Goal: Learn about a topic: Learn about a topic

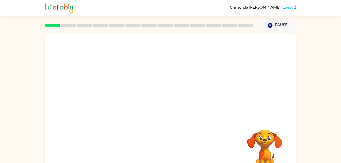
drag, startPoint x: 0, startPoint y: 0, endPoint x: 345, endPoint y: 140, distance: 372.1
click at [341, 140] on html "Chrisonda Pinnock ( Logout ) Pause Pause Your browser must support playing .mp4…" at bounding box center [170, 89] width 341 height 179
click at [314, 118] on div "Your browser must support playing .mp4 files to use Literably. Please try using…" at bounding box center [170, 104] width 341 height 147
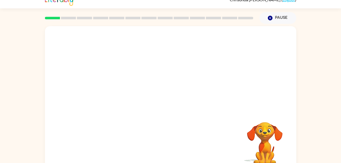
scroll to position [16, 0]
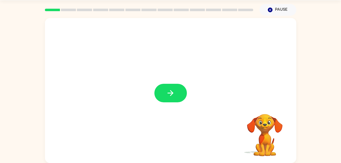
click at [171, 92] on icon "button" at bounding box center [170, 93] width 9 height 9
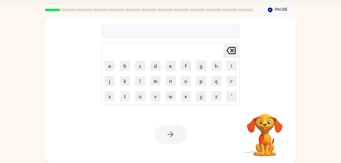
click at [138, 33] on div at bounding box center [171, 31] width 138 height 13
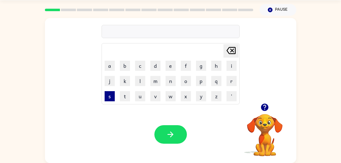
drag, startPoint x: 113, startPoint y: 95, endPoint x: 109, endPoint y: 98, distance: 4.7
click at [109, 98] on button "s" at bounding box center [110, 96] width 10 height 10
drag, startPoint x: 156, startPoint y: 81, endPoint x: 98, endPoint y: 82, distance: 57.5
click at [98, 82] on div "s Delete Delete last character input a b c d e f g h i j k l m n o p q r s t u …" at bounding box center [171, 60] width 252 height 85
click at [153, 83] on button "m" at bounding box center [155, 81] width 10 height 10
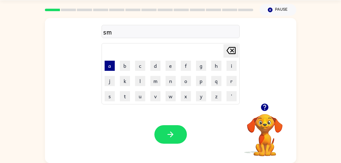
click at [110, 66] on button "a" at bounding box center [110, 66] width 10 height 10
click at [142, 79] on button "l" at bounding box center [140, 81] width 10 height 10
click at [235, 49] on icon at bounding box center [231, 50] width 9 height 7
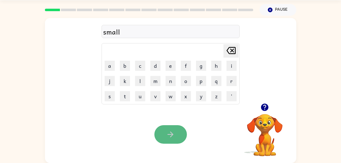
click at [160, 136] on button "button" at bounding box center [171, 134] width 33 height 19
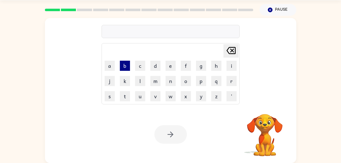
click at [128, 67] on button "b" at bounding box center [125, 66] width 10 height 10
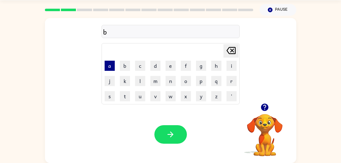
click at [112, 66] on button "a" at bounding box center [110, 66] width 10 height 10
click at [142, 80] on button "l" at bounding box center [140, 81] width 10 height 10
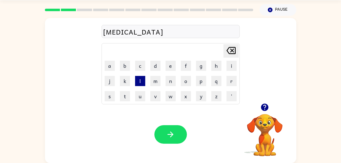
click at [142, 80] on button "l" at bounding box center [140, 81] width 10 height 10
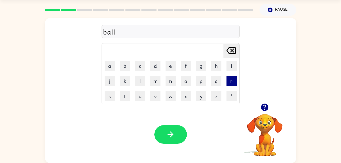
click at [232, 82] on button "r" at bounding box center [232, 81] width 10 height 10
click at [189, 82] on button "o" at bounding box center [186, 81] width 10 height 10
click at [158, 80] on button "m" at bounding box center [155, 81] width 10 height 10
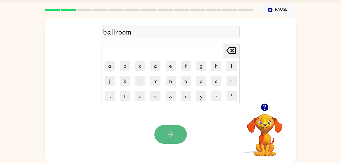
click at [167, 134] on icon "button" at bounding box center [170, 134] width 9 height 9
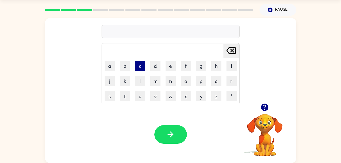
click at [142, 69] on button "c" at bounding box center [140, 66] width 10 height 10
click at [110, 68] on button "a" at bounding box center [110, 66] width 10 height 10
click at [140, 83] on button "l" at bounding box center [140, 81] width 10 height 10
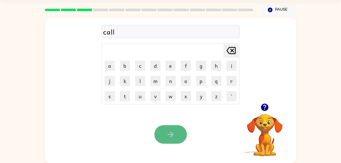
click at [164, 130] on button "button" at bounding box center [171, 134] width 33 height 19
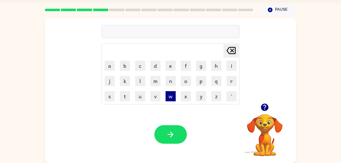
click at [167, 98] on button "w" at bounding box center [171, 96] width 10 height 10
click at [112, 68] on button "a" at bounding box center [110, 66] width 10 height 10
click at [143, 85] on button "l" at bounding box center [140, 81] width 10 height 10
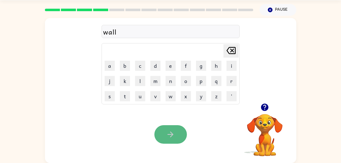
click at [175, 135] on icon "button" at bounding box center [170, 134] width 9 height 9
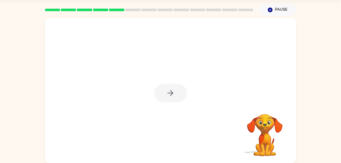
click at [174, 95] on div at bounding box center [171, 93] width 33 height 19
click at [174, 95] on icon "button" at bounding box center [170, 93] width 9 height 9
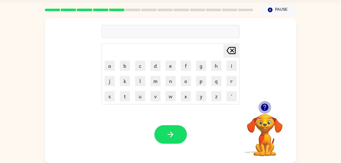
click at [266, 106] on icon "button" at bounding box center [265, 107] width 9 height 9
click at [185, 64] on button "f" at bounding box center [186, 66] width 10 height 10
click at [138, 79] on button "l" at bounding box center [140, 81] width 10 height 10
click at [109, 67] on button "a" at bounding box center [110, 66] width 10 height 10
click at [156, 66] on button "d" at bounding box center [155, 66] width 10 height 10
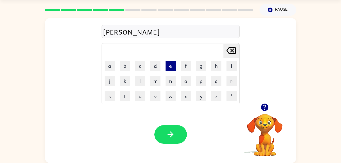
click at [168, 67] on button "e" at bounding box center [171, 66] width 10 height 10
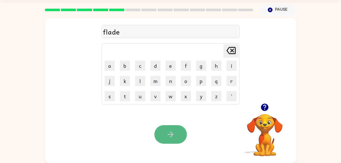
click at [162, 135] on button "button" at bounding box center [171, 134] width 33 height 19
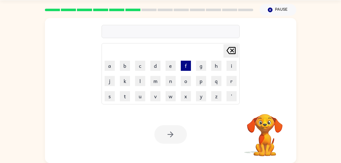
click at [186, 66] on button "f" at bounding box center [186, 66] width 10 height 10
click at [142, 83] on button "l" at bounding box center [140, 81] width 10 height 10
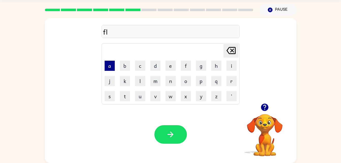
click at [109, 66] on button "a" at bounding box center [110, 66] width 10 height 10
click at [170, 83] on button "n" at bounding box center [171, 81] width 10 height 10
drag, startPoint x: 155, startPoint y: 66, endPoint x: 156, endPoint y: 71, distance: 5.2
click at [156, 71] on td "d" at bounding box center [155, 65] width 15 height 15
click at [156, 65] on button "d" at bounding box center [155, 66] width 10 height 10
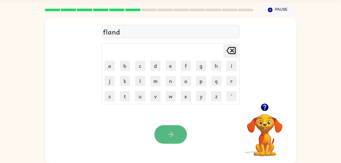
click at [169, 135] on icon "button" at bounding box center [170, 134] width 9 height 9
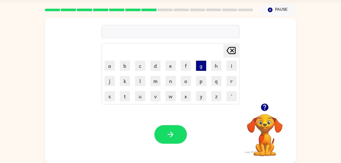
click at [200, 66] on button "g" at bounding box center [201, 66] width 10 height 10
click at [232, 80] on button "r" at bounding box center [232, 81] width 10 height 10
click at [170, 69] on button "e" at bounding box center [171, 66] width 10 height 10
click at [172, 83] on button "n" at bounding box center [171, 81] width 10 height 10
click at [144, 67] on button "c" at bounding box center [140, 66] width 10 height 10
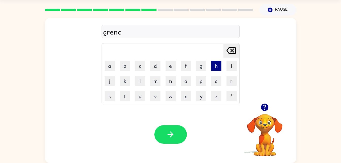
click at [213, 66] on button "h" at bounding box center [216, 66] width 10 height 10
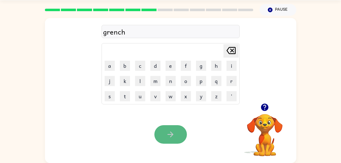
click at [174, 131] on icon "button" at bounding box center [170, 134] width 9 height 9
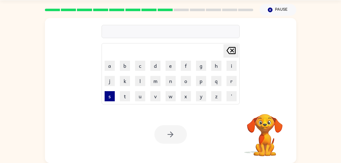
click at [111, 97] on button "s" at bounding box center [110, 96] width 10 height 10
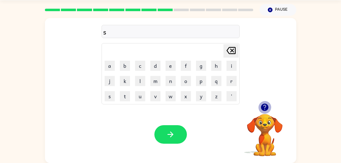
click at [264, 107] on icon "button" at bounding box center [264, 107] width 7 height 7
click at [203, 81] on button "p" at bounding box center [201, 81] width 10 height 10
click at [142, 85] on button "l" at bounding box center [140, 81] width 10 height 10
click at [141, 96] on button "u" at bounding box center [140, 96] width 10 height 10
click at [232, 81] on button "r" at bounding box center [232, 81] width 10 height 10
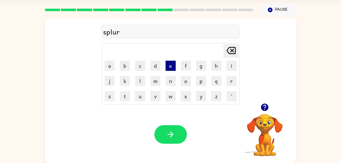
click at [170, 68] on button "e" at bounding box center [171, 66] width 10 height 10
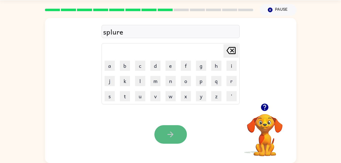
click at [166, 136] on button "button" at bounding box center [171, 134] width 33 height 19
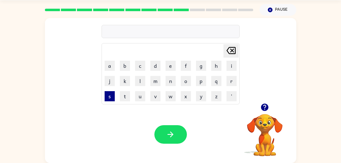
click at [108, 96] on button "s" at bounding box center [110, 96] width 10 height 10
click at [201, 82] on button "p" at bounding box center [201, 81] width 10 height 10
click at [140, 85] on button "l" at bounding box center [140, 81] width 10 height 10
click at [234, 65] on button "i" at bounding box center [232, 66] width 10 height 10
click at [173, 82] on button "n" at bounding box center [171, 81] width 10 height 10
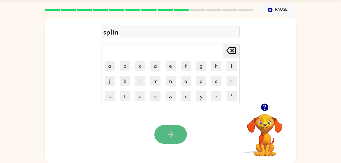
click at [174, 133] on icon "button" at bounding box center [170, 134] width 9 height 9
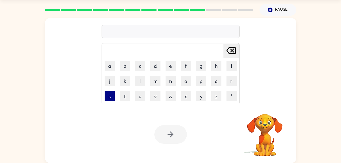
click at [113, 95] on button "s" at bounding box center [110, 96] width 10 height 10
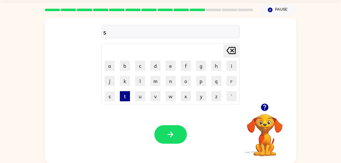
click at [129, 99] on button "t" at bounding box center [125, 96] width 10 height 10
click at [108, 67] on button "a" at bounding box center [110, 66] width 10 height 10
click at [230, 80] on button "r" at bounding box center [232, 81] width 10 height 10
drag, startPoint x: 108, startPoint y: 91, endPoint x: 221, endPoint y: 67, distance: 115.8
click at [221, 67] on tbody "Delete Delete last character input a b c d e f g h i j k l m n o p q r s t u v …" at bounding box center [170, 74] width 137 height 60
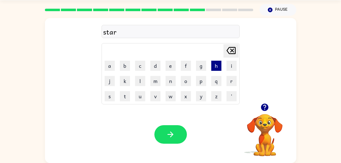
click at [221, 67] on button "h" at bounding box center [216, 66] width 10 height 10
click at [227, 55] on icon "Delete Delete last character input" at bounding box center [231, 50] width 12 height 12
click at [231, 80] on button "r" at bounding box center [232, 81] width 10 height 10
click at [109, 94] on button "s" at bounding box center [110, 96] width 10 height 10
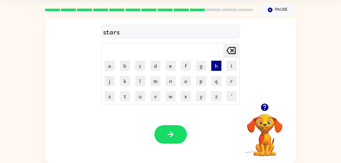
click at [217, 62] on button "h" at bounding box center [216, 66] width 10 height 10
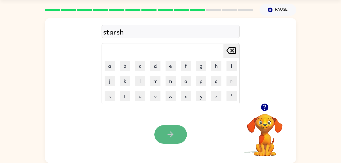
click at [167, 130] on button "button" at bounding box center [171, 134] width 33 height 19
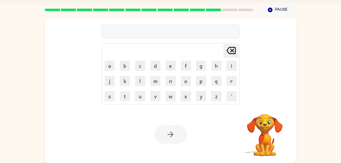
drag, startPoint x: 167, startPoint y: 130, endPoint x: 179, endPoint y: 62, distance: 69.2
click at [179, 62] on div "Delete Delete last character input a b c d e f g h i j k l m n o p q r s t u v …" at bounding box center [171, 90] width 252 height 145
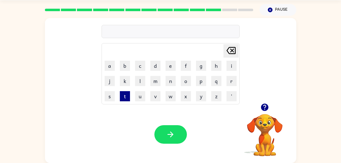
click at [125, 99] on button "t" at bounding box center [125, 96] width 10 height 10
click at [231, 81] on button "r" at bounding box center [232, 81] width 10 height 10
click at [142, 97] on button "u" at bounding box center [140, 96] width 10 height 10
click at [124, 67] on button "b" at bounding box center [125, 66] width 10 height 10
click at [169, 69] on button "e" at bounding box center [171, 66] width 10 height 10
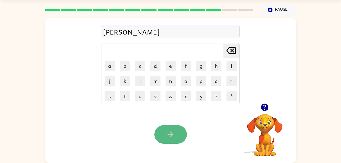
click at [172, 128] on button "button" at bounding box center [171, 134] width 33 height 19
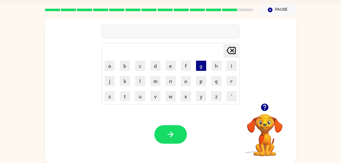
click at [201, 64] on button "g" at bounding box center [201, 66] width 10 height 10
click at [142, 83] on button "l" at bounding box center [140, 81] width 10 height 10
click at [137, 96] on button "u" at bounding box center [140, 96] width 10 height 10
click at [188, 68] on button "f" at bounding box center [186, 66] width 10 height 10
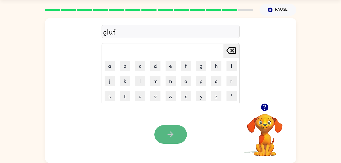
click at [168, 140] on button "button" at bounding box center [171, 134] width 33 height 19
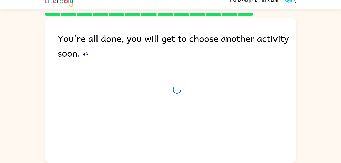
scroll to position [6, 0]
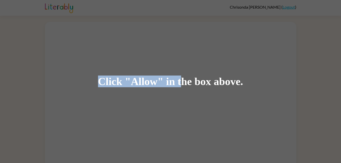
drag, startPoint x: 184, startPoint y: 79, endPoint x: 181, endPoint y: 97, distance: 18.8
click at [181, 97] on div "Click "Allow" in the box above." at bounding box center [170, 81] width 341 height 163
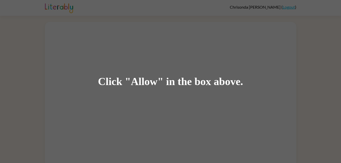
click at [181, 97] on div "Click "Allow" in the box above." at bounding box center [170, 81] width 341 height 163
click at [8, 80] on div "Click "Allow" in the box above." at bounding box center [170, 81] width 341 height 163
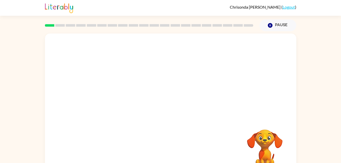
scroll to position [16, 0]
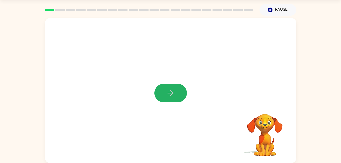
click at [169, 93] on icon "button" at bounding box center [170, 93] width 9 height 9
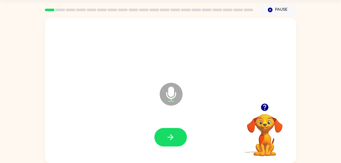
click at [171, 128] on div at bounding box center [170, 138] width 241 height 42
click at [176, 138] on button "button" at bounding box center [171, 137] width 33 height 19
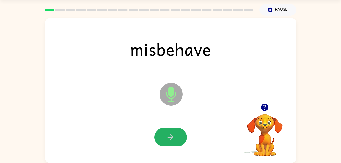
click at [176, 138] on button "button" at bounding box center [171, 137] width 33 height 19
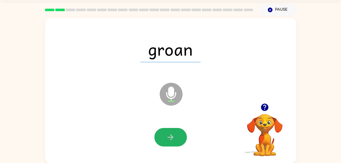
click at [165, 137] on button "button" at bounding box center [171, 137] width 33 height 19
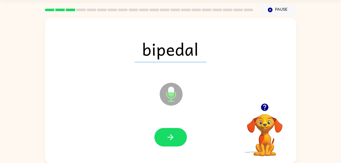
click at [165, 137] on button "button" at bounding box center [171, 137] width 33 height 19
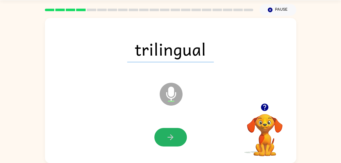
click at [165, 137] on button "button" at bounding box center [171, 137] width 33 height 19
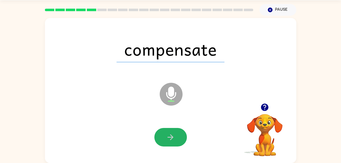
click at [165, 137] on button "button" at bounding box center [171, 137] width 33 height 19
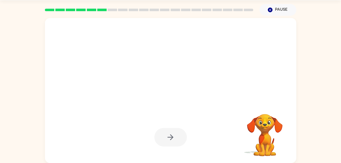
click at [165, 137] on div at bounding box center [171, 137] width 33 height 19
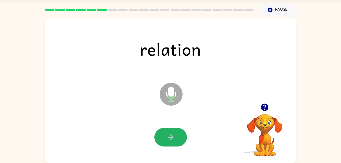
click at [165, 137] on button "button" at bounding box center [171, 137] width 33 height 19
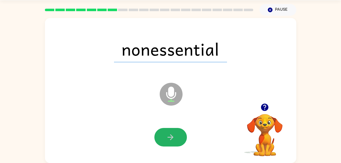
click at [165, 137] on button "button" at bounding box center [171, 137] width 33 height 19
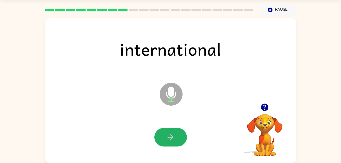
click at [165, 137] on button "button" at bounding box center [171, 137] width 33 height 19
click at [165, 137] on div at bounding box center [171, 137] width 33 height 19
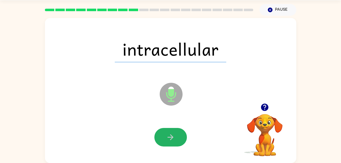
click at [165, 137] on button "button" at bounding box center [171, 137] width 33 height 19
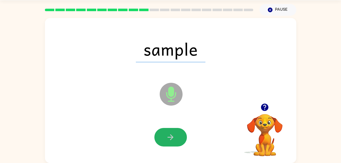
click at [165, 137] on button "button" at bounding box center [171, 137] width 33 height 19
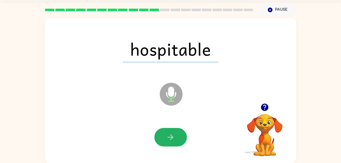
click at [165, 137] on button "button" at bounding box center [171, 137] width 33 height 19
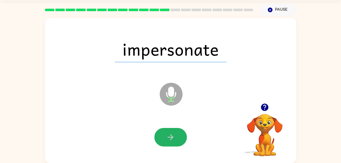
click at [165, 137] on button "button" at bounding box center [171, 137] width 33 height 19
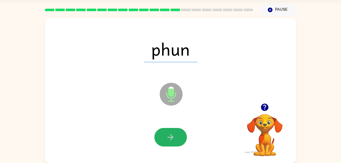
click at [165, 137] on button "button" at bounding box center [171, 137] width 33 height 19
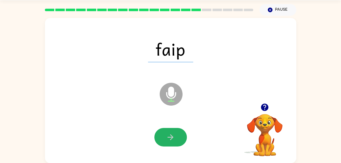
click at [165, 137] on button "button" at bounding box center [171, 137] width 33 height 19
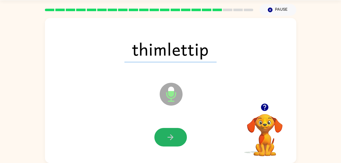
click at [165, 137] on button "button" at bounding box center [171, 137] width 33 height 19
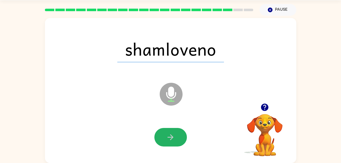
click at [165, 137] on button "button" at bounding box center [171, 137] width 33 height 19
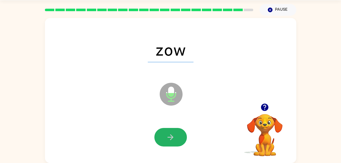
click at [165, 137] on button "button" at bounding box center [171, 137] width 33 height 19
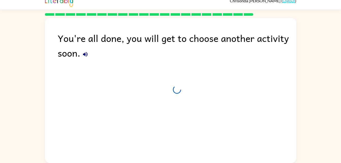
scroll to position [6, 0]
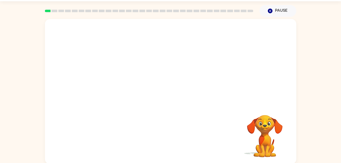
scroll to position [16, 0]
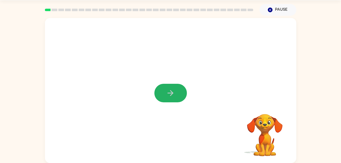
click at [174, 93] on icon "button" at bounding box center [170, 93] width 9 height 9
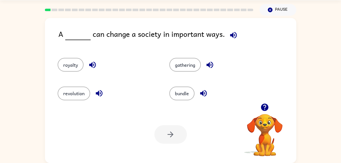
click at [233, 33] on icon "button" at bounding box center [233, 35] width 9 height 9
click at [182, 63] on button "gathering" at bounding box center [186, 65] width 32 height 14
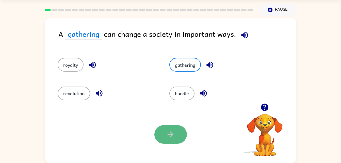
click at [166, 132] on icon "button" at bounding box center [170, 134] width 9 height 9
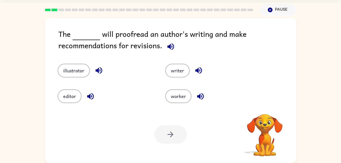
drag, startPoint x: 166, startPoint y: 132, endPoint x: 160, endPoint y: 77, distance: 55.7
click at [160, 77] on div "The will proofread an author's writing and make recommendations for revisions. …" at bounding box center [171, 90] width 252 height 145
click at [169, 47] on icon "button" at bounding box center [170, 46] width 7 height 7
click at [83, 69] on button "illustrator" at bounding box center [74, 71] width 32 height 14
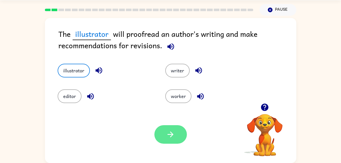
click at [172, 134] on icon "button" at bounding box center [171, 135] width 6 height 6
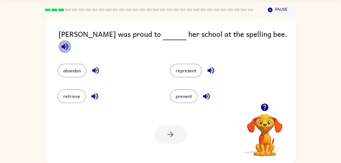
click at [68, 43] on icon "button" at bounding box center [65, 46] width 7 height 7
click at [192, 64] on button "represent" at bounding box center [186, 71] width 32 height 14
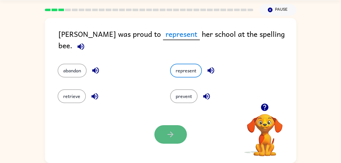
click at [172, 126] on button "button" at bounding box center [171, 134] width 33 height 19
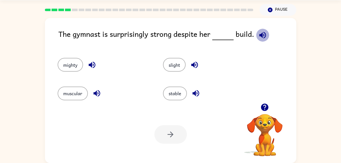
click at [262, 38] on icon "button" at bounding box center [262, 35] width 9 height 9
click at [175, 67] on button "slight" at bounding box center [174, 65] width 23 height 14
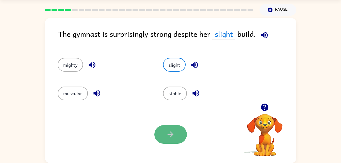
click at [177, 131] on button "button" at bounding box center [171, 134] width 33 height 19
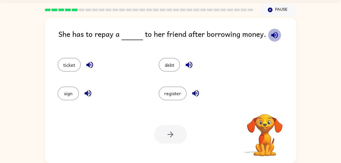
click at [273, 34] on icon "button" at bounding box center [274, 35] width 9 height 9
click at [170, 67] on button "debt" at bounding box center [169, 65] width 21 height 14
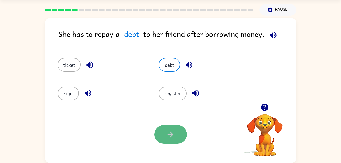
click at [175, 130] on icon "button" at bounding box center [170, 134] width 9 height 9
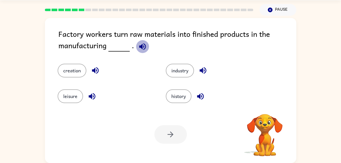
click at [143, 44] on icon "button" at bounding box center [142, 46] width 9 height 9
click at [74, 72] on button "creation" at bounding box center [72, 71] width 29 height 14
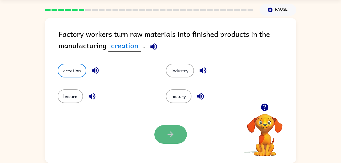
click at [174, 137] on icon "button" at bounding box center [170, 134] width 9 height 9
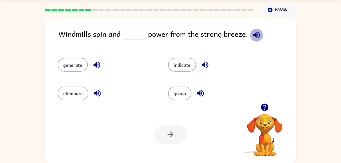
click at [253, 34] on icon "button" at bounding box center [256, 35] width 9 height 9
drag, startPoint x: 79, startPoint y: 64, endPoint x: 158, endPoint y: 97, distance: 86.0
click at [158, 97] on div "generate indicate eliminate group" at bounding box center [158, 76] width 221 height 57
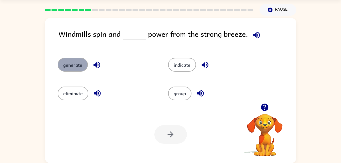
click at [80, 66] on button "generate" at bounding box center [73, 65] width 30 height 14
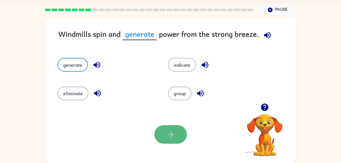
click at [180, 133] on button "button" at bounding box center [171, 134] width 33 height 19
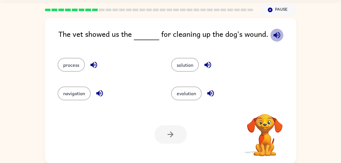
click at [277, 33] on icon "button" at bounding box center [277, 35] width 7 height 7
click at [69, 63] on button "process" at bounding box center [71, 65] width 27 height 14
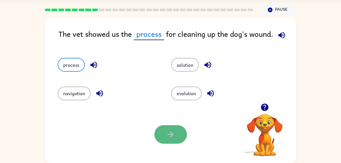
click at [174, 139] on icon "button" at bounding box center [170, 134] width 9 height 9
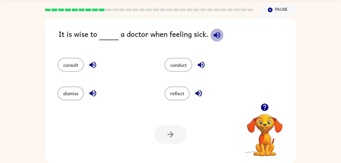
click at [217, 33] on icon "button" at bounding box center [217, 35] width 9 height 9
drag, startPoint x: 76, startPoint y: 68, endPoint x: 77, endPoint y: 65, distance: 4.1
click at [77, 65] on button "consult" at bounding box center [71, 65] width 26 height 14
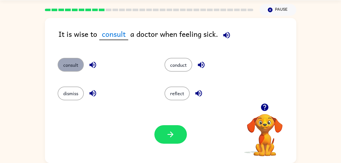
click at [77, 65] on button "consult" at bounding box center [71, 65] width 26 height 14
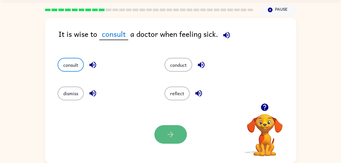
click at [180, 134] on button "button" at bounding box center [171, 134] width 33 height 19
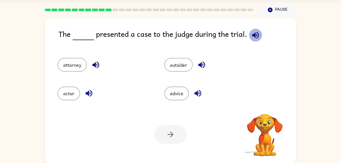
click at [255, 35] on icon "button" at bounding box center [255, 35] width 7 height 7
click at [74, 66] on button "attorney" at bounding box center [72, 65] width 29 height 14
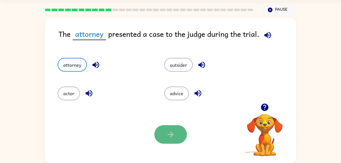
click at [179, 133] on button "button" at bounding box center [171, 134] width 33 height 19
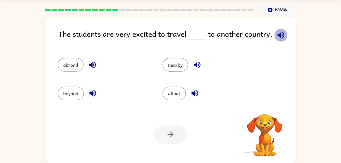
click at [281, 34] on icon "button" at bounding box center [281, 35] width 9 height 9
click at [73, 96] on button "beyond" at bounding box center [71, 94] width 26 height 14
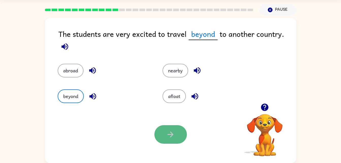
click at [176, 130] on button "button" at bounding box center [171, 134] width 33 height 19
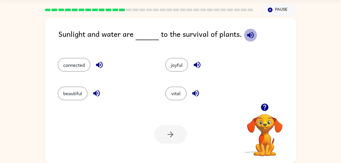
click at [250, 34] on icon "button" at bounding box center [250, 35] width 9 height 9
click at [88, 65] on button "connected" at bounding box center [74, 65] width 33 height 14
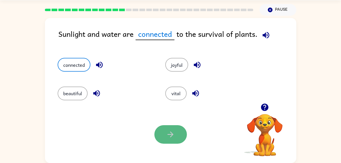
click at [169, 141] on button "button" at bounding box center [171, 134] width 33 height 19
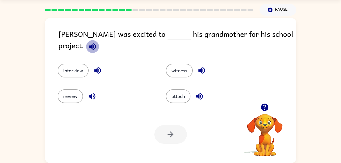
click at [97, 42] on icon "button" at bounding box center [92, 46] width 9 height 9
drag, startPoint x: 74, startPoint y: 90, endPoint x: 67, endPoint y: 97, distance: 9.4
click at [67, 97] on button "review" at bounding box center [70, 96] width 25 height 14
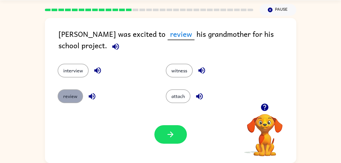
click at [67, 97] on button "review" at bounding box center [70, 96] width 25 height 14
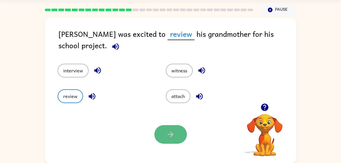
click at [165, 136] on button "button" at bounding box center [171, 134] width 33 height 19
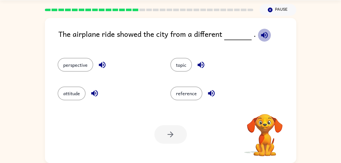
click at [260, 36] on icon "button" at bounding box center [264, 35] width 9 height 9
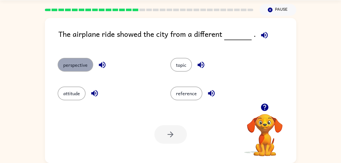
click at [87, 63] on button "perspective" at bounding box center [76, 65] width 36 height 14
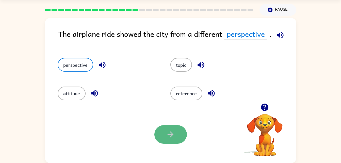
click at [167, 131] on icon "button" at bounding box center [170, 134] width 9 height 9
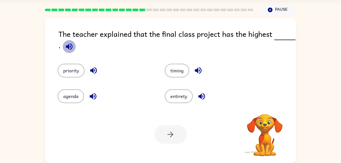
click at [65, 45] on icon "button" at bounding box center [69, 46] width 9 height 9
click at [75, 71] on button "priority" at bounding box center [71, 71] width 27 height 14
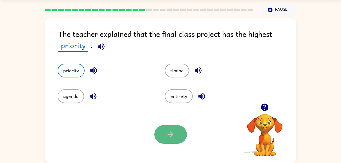
click at [176, 132] on button "button" at bounding box center [171, 134] width 33 height 19
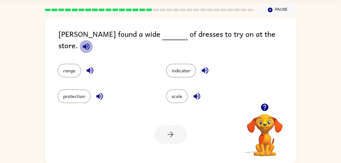
click at [89, 43] on icon "button" at bounding box center [86, 46] width 7 height 7
click at [62, 64] on button "range" at bounding box center [69, 71] width 23 height 14
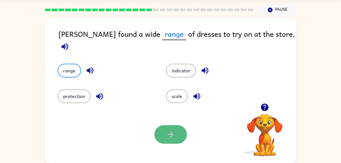
click at [181, 131] on button "button" at bounding box center [171, 134] width 33 height 19
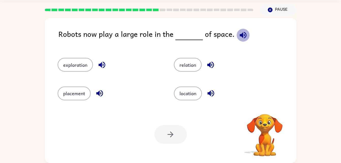
click at [239, 33] on icon "button" at bounding box center [243, 35] width 9 height 9
click at [79, 64] on button "exploration" at bounding box center [75, 65] width 35 height 14
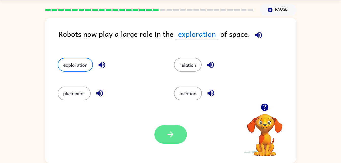
click at [173, 137] on icon "button" at bounding box center [170, 134] width 9 height 9
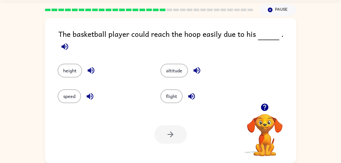
click at [69, 42] on icon "button" at bounding box center [64, 46] width 9 height 9
click at [68, 64] on button "height" at bounding box center [70, 71] width 24 height 14
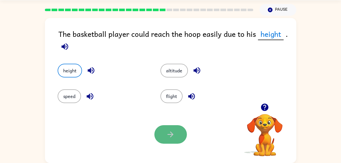
click at [173, 131] on icon "button" at bounding box center [170, 134] width 9 height 9
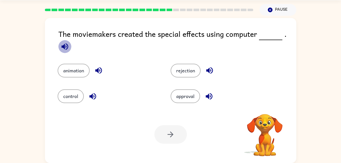
click at [62, 49] on icon "button" at bounding box center [64, 46] width 9 height 9
click at [75, 65] on button "animation" at bounding box center [74, 71] width 32 height 14
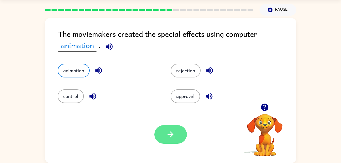
click at [167, 133] on icon "button" at bounding box center [170, 134] width 9 height 9
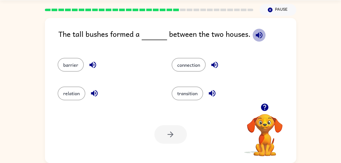
click at [261, 34] on icon "button" at bounding box center [259, 35] width 9 height 9
click at [71, 62] on button "barrier" at bounding box center [71, 65] width 26 height 14
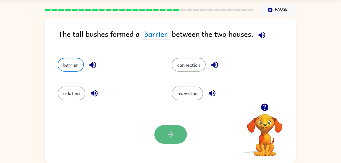
click at [170, 134] on icon "button" at bounding box center [170, 134] width 9 height 9
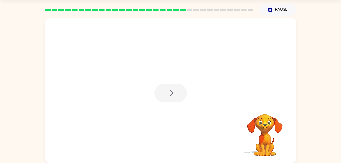
click at [172, 90] on div at bounding box center [171, 93] width 33 height 19
click at [172, 90] on icon "button" at bounding box center [170, 93] width 9 height 9
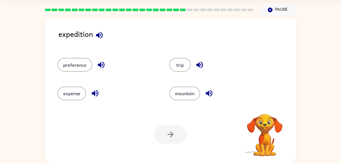
click at [100, 32] on icon "button" at bounding box center [99, 35] width 9 height 9
click at [99, 33] on icon "button" at bounding box center [99, 35] width 9 height 9
click at [81, 68] on button "preference" at bounding box center [75, 65] width 35 height 14
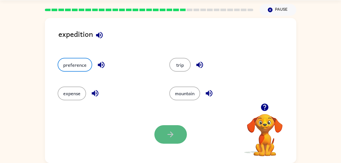
click at [175, 138] on icon "button" at bounding box center [170, 134] width 9 height 9
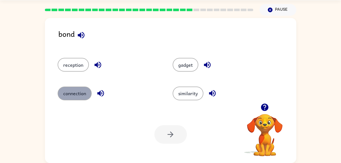
click at [77, 91] on button "connection" at bounding box center [75, 94] width 34 height 14
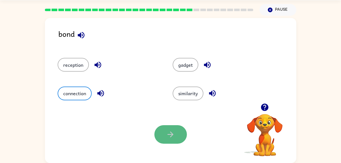
click at [168, 138] on icon "button" at bounding box center [170, 134] width 9 height 9
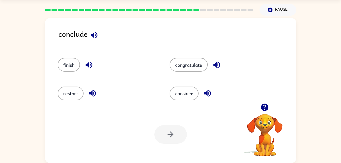
click at [97, 35] on icon "button" at bounding box center [94, 35] width 9 height 9
click at [65, 64] on button "finish" at bounding box center [69, 65] width 22 height 14
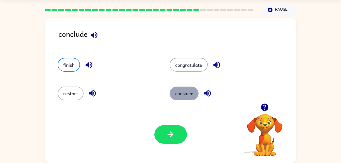
click at [198, 95] on button "consider" at bounding box center [184, 94] width 29 height 14
click at [191, 96] on button "consider" at bounding box center [184, 94] width 29 height 14
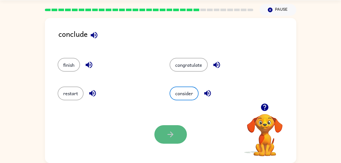
click at [178, 141] on button "button" at bounding box center [171, 134] width 33 height 19
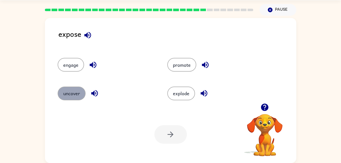
click at [69, 94] on button "uncover" at bounding box center [72, 94] width 28 height 14
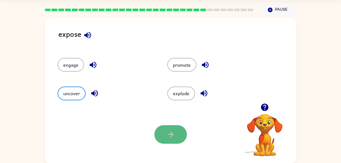
click at [172, 135] on icon "button" at bounding box center [171, 135] width 6 height 6
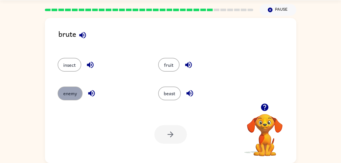
click at [76, 89] on button "enemy" at bounding box center [70, 94] width 25 height 14
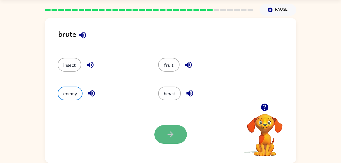
click at [175, 132] on button "button" at bounding box center [171, 134] width 33 height 19
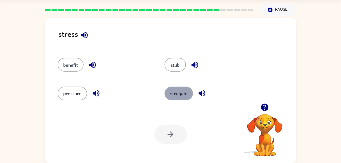
click at [177, 89] on button "struggle" at bounding box center [179, 94] width 28 height 14
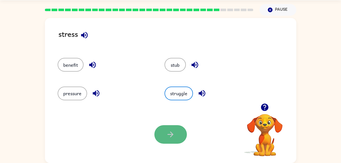
click at [172, 136] on icon "button" at bounding box center [171, 135] width 6 height 6
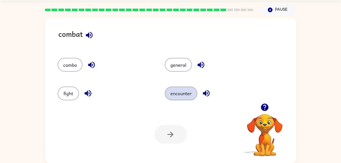
click at [182, 93] on button "encounter" at bounding box center [181, 94] width 33 height 14
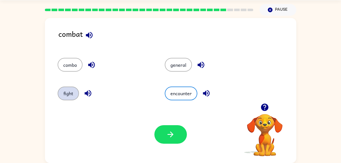
click at [71, 88] on button "fight" at bounding box center [68, 94] width 21 height 14
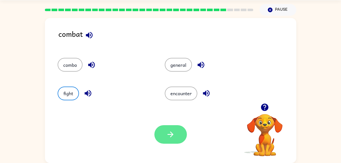
click at [170, 131] on icon "button" at bounding box center [170, 134] width 9 height 9
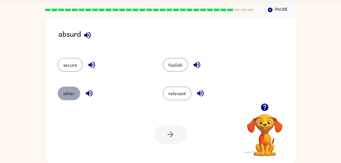
click at [69, 93] on button "other" at bounding box center [69, 94] width 23 height 14
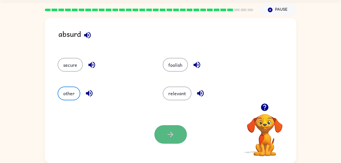
click at [174, 133] on icon "button" at bounding box center [170, 134] width 9 height 9
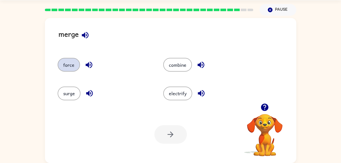
click at [67, 61] on button "force" at bounding box center [69, 65] width 22 height 14
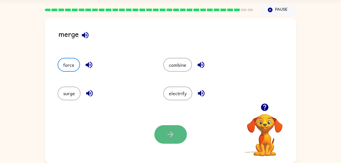
click at [176, 134] on button "button" at bounding box center [171, 134] width 33 height 19
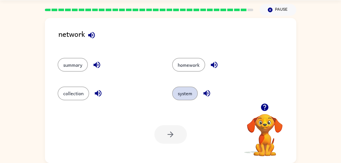
click at [184, 96] on button "system" at bounding box center [185, 94] width 26 height 14
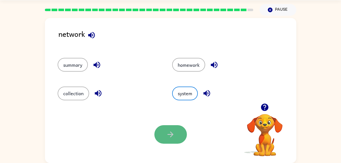
click at [174, 137] on icon "button" at bounding box center [170, 134] width 9 height 9
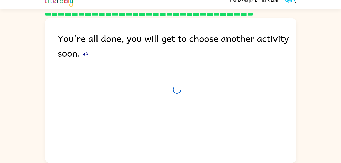
scroll to position [6, 0]
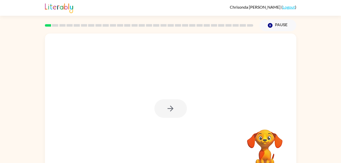
scroll to position [16, 0]
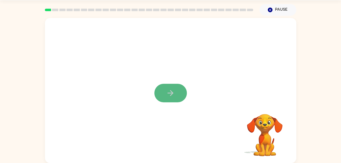
click at [169, 87] on button "button" at bounding box center [171, 93] width 33 height 19
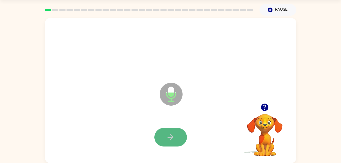
click at [173, 135] on icon "button" at bounding box center [170, 137] width 9 height 9
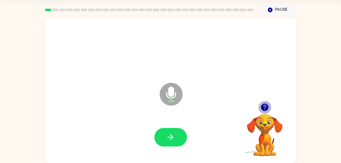
click at [261, 103] on icon "button" at bounding box center [265, 107] width 9 height 9
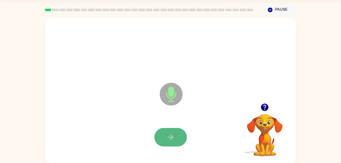
click at [179, 135] on button "button" at bounding box center [171, 137] width 33 height 19
click at [168, 138] on icon "button" at bounding box center [170, 137] width 9 height 9
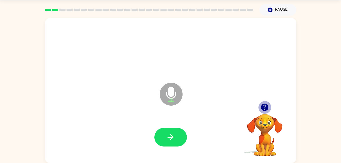
click at [265, 108] on icon "button" at bounding box center [265, 107] width 9 height 9
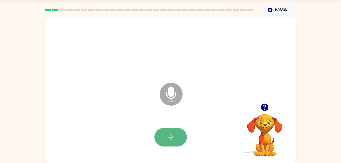
click at [176, 136] on button "button" at bounding box center [171, 137] width 33 height 19
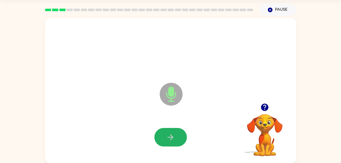
click at [176, 136] on button "button" at bounding box center [171, 137] width 33 height 19
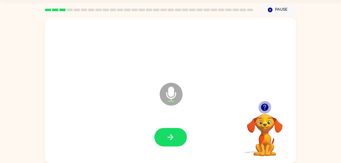
click at [265, 108] on icon "button" at bounding box center [265, 107] width 9 height 9
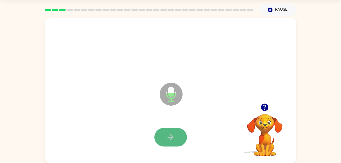
click at [171, 135] on icon "button" at bounding box center [170, 137] width 9 height 9
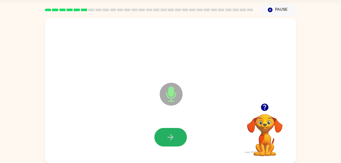
click at [171, 135] on icon "button" at bounding box center [170, 137] width 9 height 9
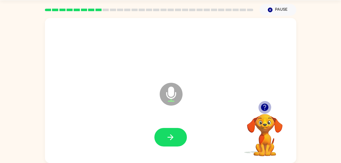
click at [267, 107] on icon "button" at bounding box center [264, 107] width 7 height 7
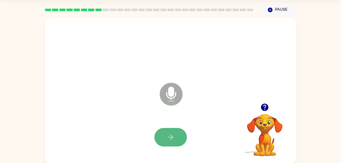
click at [170, 143] on button "button" at bounding box center [171, 137] width 33 height 19
click at [172, 130] on button "button" at bounding box center [171, 137] width 33 height 19
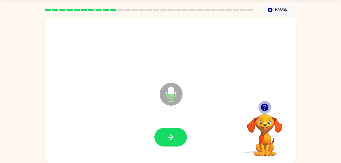
click at [268, 106] on icon "button" at bounding box center [264, 107] width 7 height 7
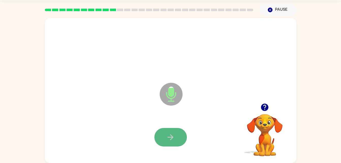
click at [174, 137] on icon "button" at bounding box center [170, 137] width 9 height 9
click at [177, 136] on button "button" at bounding box center [171, 137] width 33 height 19
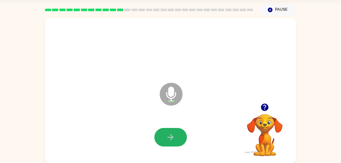
click at [177, 136] on button "button" at bounding box center [171, 137] width 33 height 19
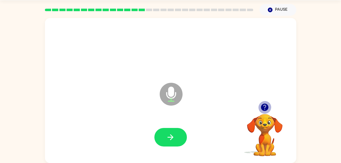
click at [264, 104] on icon "button" at bounding box center [264, 107] width 7 height 7
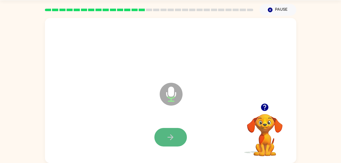
click at [170, 133] on icon "button" at bounding box center [170, 137] width 9 height 9
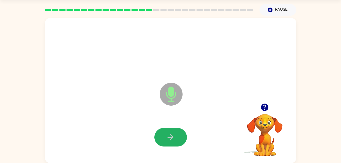
click at [170, 133] on icon "button" at bounding box center [170, 137] width 9 height 9
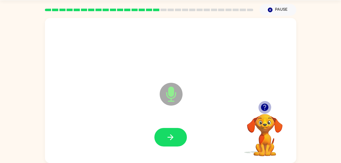
click at [267, 109] on icon "button" at bounding box center [264, 107] width 7 height 7
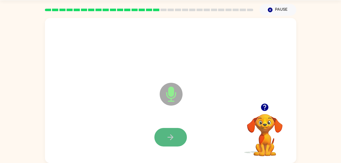
click at [172, 139] on icon "button" at bounding box center [170, 137] width 9 height 9
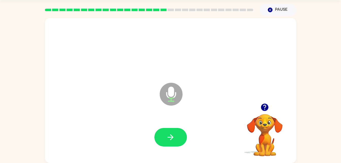
click at [172, 139] on icon "button" at bounding box center [170, 137] width 9 height 9
click at [262, 106] on icon "button" at bounding box center [264, 107] width 7 height 7
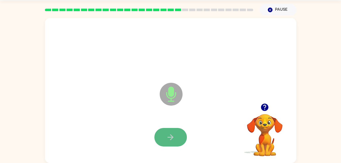
click at [173, 136] on icon "button" at bounding box center [170, 137] width 9 height 9
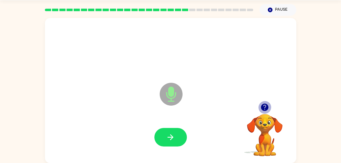
click at [265, 105] on icon "button" at bounding box center [264, 107] width 7 height 7
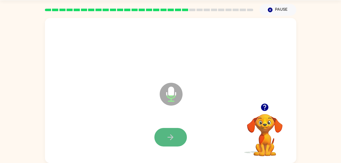
click at [170, 136] on icon "button" at bounding box center [170, 137] width 9 height 9
click at [174, 132] on button "button" at bounding box center [171, 137] width 33 height 19
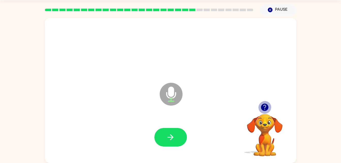
click at [263, 105] on icon "button" at bounding box center [264, 107] width 7 height 7
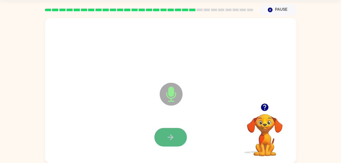
click at [166, 143] on button "button" at bounding box center [171, 137] width 33 height 19
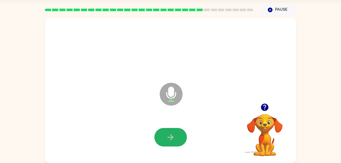
click at [166, 143] on button "button" at bounding box center [171, 137] width 33 height 19
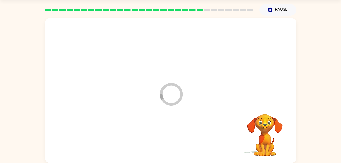
click at [166, 143] on div at bounding box center [170, 138] width 241 height 42
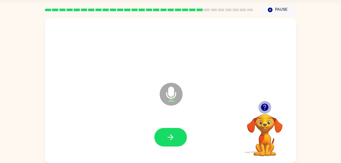
click at [265, 108] on icon "button" at bounding box center [264, 107] width 7 height 7
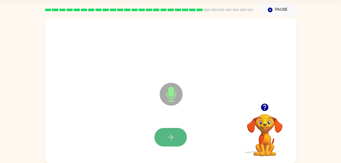
click at [171, 136] on icon "button" at bounding box center [171, 137] width 6 height 6
click at [172, 136] on icon "button" at bounding box center [171, 137] width 6 height 6
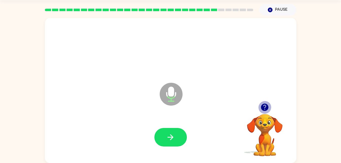
click at [265, 109] on icon "button" at bounding box center [264, 107] width 7 height 7
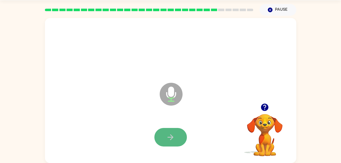
click at [180, 142] on button "button" at bounding box center [171, 137] width 33 height 19
click at [175, 136] on icon "button" at bounding box center [170, 137] width 9 height 9
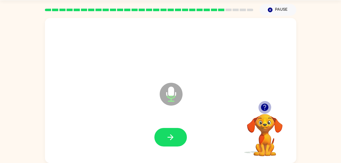
click at [266, 104] on icon "button" at bounding box center [264, 107] width 7 height 7
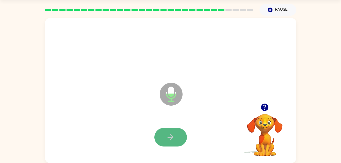
click at [172, 138] on icon "button" at bounding box center [171, 137] width 6 height 6
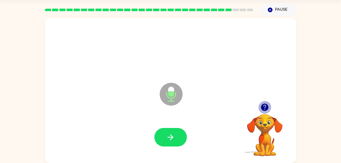
click at [268, 110] on icon "button" at bounding box center [265, 107] width 9 height 9
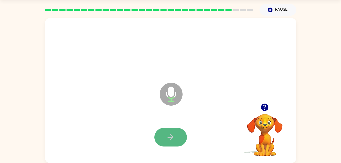
click at [171, 138] on icon "button" at bounding box center [170, 137] width 9 height 9
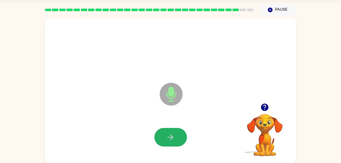
click at [171, 138] on icon "button" at bounding box center [170, 137] width 9 height 9
click at [168, 139] on icon "button" at bounding box center [170, 137] width 9 height 9
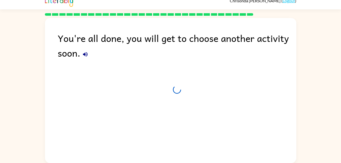
scroll to position [6, 0]
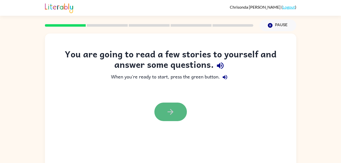
click at [171, 111] on icon "button" at bounding box center [170, 112] width 9 height 9
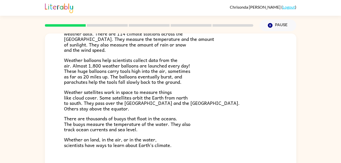
scroll to position [124, 0]
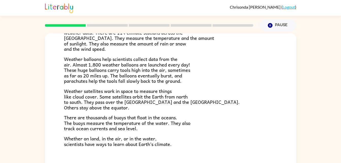
drag, startPoint x: 294, startPoint y: 148, endPoint x: 251, endPoint y: 135, distance: 44.9
click at [251, 135] on div "Climate is the average of the weather conditions over all four seasons. Some pl…" at bounding box center [170, 43] width 213 height 208
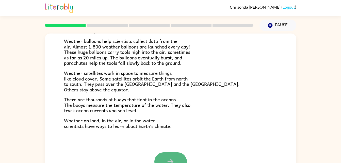
click at [177, 156] on button "button" at bounding box center [171, 161] width 33 height 19
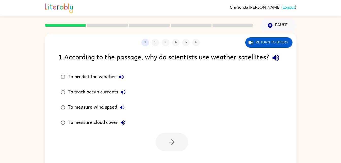
scroll to position [0, 0]
click at [177, 151] on button "button" at bounding box center [172, 142] width 33 height 19
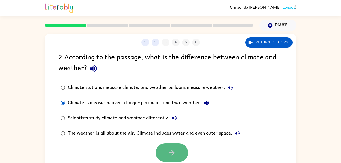
click at [176, 156] on icon "button" at bounding box center [171, 152] width 9 height 9
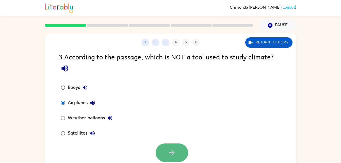
click at [161, 149] on button "button" at bounding box center [172, 153] width 33 height 19
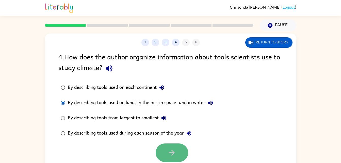
click at [161, 154] on button "button" at bounding box center [172, 153] width 33 height 19
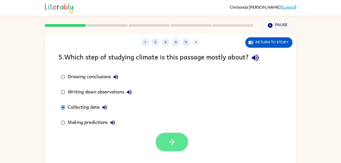
click at [163, 138] on button "button" at bounding box center [172, 142] width 33 height 19
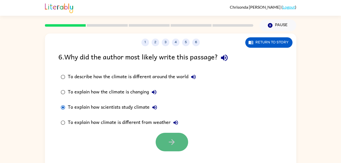
click at [165, 143] on button "button" at bounding box center [172, 142] width 33 height 19
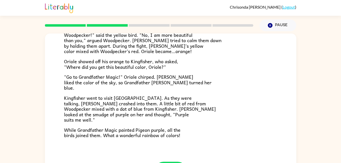
scroll to position [131, 0]
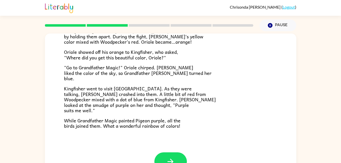
click at [267, 147] on div "Grandpa Magic Once upon a time, all birds were white. "Make me beautiful, Grand…" at bounding box center [171, 27] width 252 height 250
click at [168, 161] on icon "button" at bounding box center [170, 161] width 9 height 9
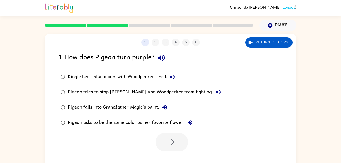
scroll to position [0, 0]
click at [162, 142] on button "button" at bounding box center [172, 142] width 33 height 19
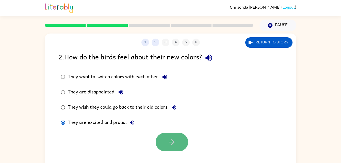
click at [172, 145] on icon "button" at bounding box center [171, 142] width 9 height 9
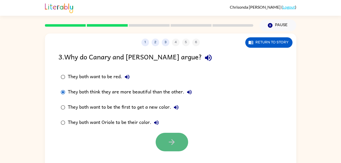
click at [159, 139] on button "button" at bounding box center [172, 142] width 33 height 19
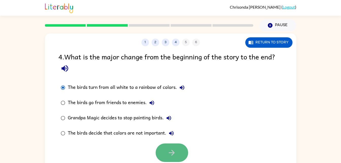
click at [174, 149] on icon "button" at bounding box center [171, 152] width 9 height 9
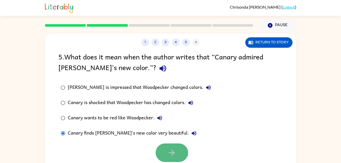
click at [172, 150] on icon "button" at bounding box center [171, 152] width 9 height 9
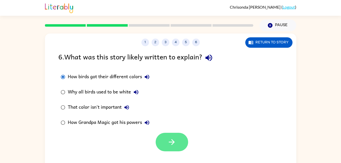
click at [166, 136] on button "button" at bounding box center [172, 142] width 33 height 19
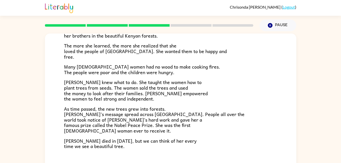
scroll to position [143, 0]
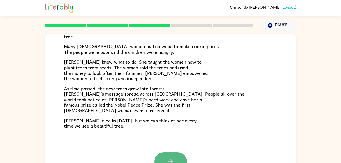
click at [175, 158] on button "button" at bounding box center [171, 161] width 33 height 19
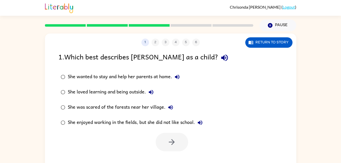
scroll to position [0, 0]
click at [160, 143] on button "button" at bounding box center [172, 142] width 33 height 19
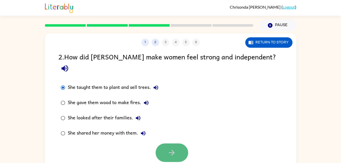
click at [170, 144] on button "button" at bounding box center [172, 153] width 33 height 19
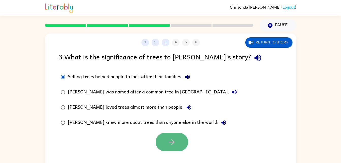
click at [174, 140] on icon "button" at bounding box center [171, 142] width 9 height 9
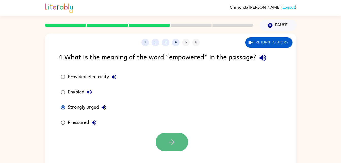
click at [174, 146] on icon "button" at bounding box center [171, 142] width 9 height 9
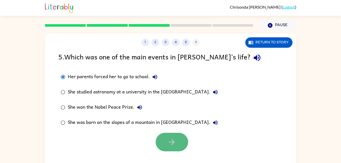
click at [169, 142] on icon "button" at bounding box center [172, 142] width 6 height 6
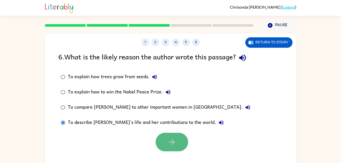
click at [179, 149] on button "button" at bounding box center [172, 142] width 33 height 19
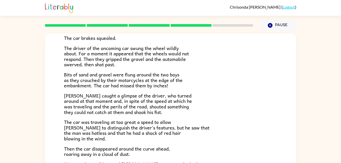
scroll to position [39, 0]
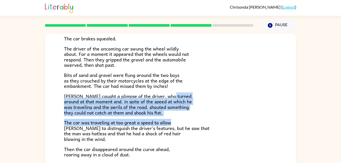
drag, startPoint x: 295, startPoint y: 89, endPoint x: 282, endPoint y: 117, distance: 30.8
click at [282, 117] on div "The Tower Treasure The car brakes squealed. The driver of the oncoming car swun…" at bounding box center [171, 124] width 252 height 260
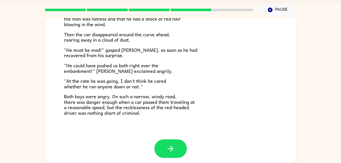
scroll to position [141, 0]
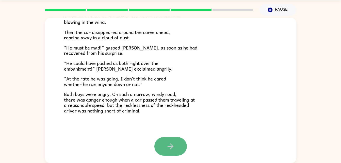
click at [167, 143] on icon "button" at bounding box center [170, 146] width 9 height 9
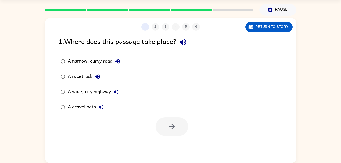
scroll to position [0, 0]
click at [169, 119] on button "button" at bounding box center [172, 126] width 33 height 19
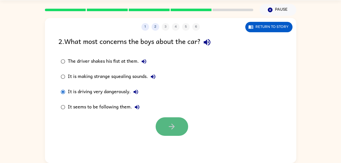
click at [170, 128] on icon "button" at bounding box center [171, 126] width 9 height 9
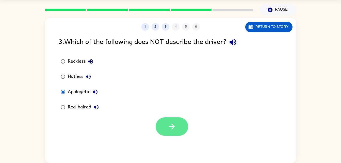
click at [164, 122] on button "button" at bounding box center [172, 126] width 33 height 19
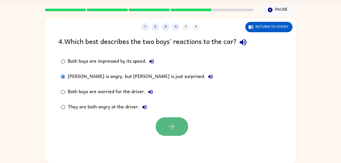
click at [170, 126] on icon "button" at bounding box center [171, 126] width 9 height 9
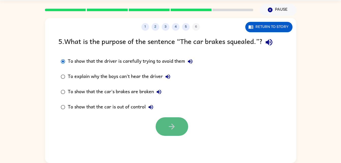
click at [173, 130] on icon "button" at bounding box center [171, 126] width 9 height 9
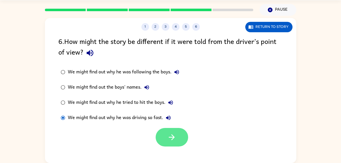
click at [161, 138] on button "button" at bounding box center [172, 137] width 33 height 19
